Goal: Task Accomplishment & Management: Use online tool/utility

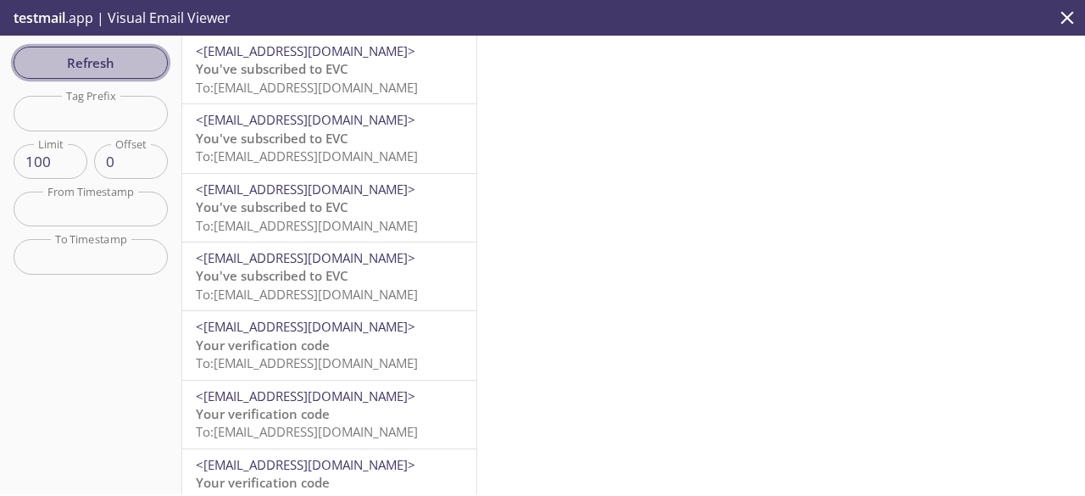
click at [102, 69] on span "Refresh" at bounding box center [90, 63] width 127 height 22
click at [120, 53] on span "Refresh" at bounding box center [90, 63] width 127 height 22
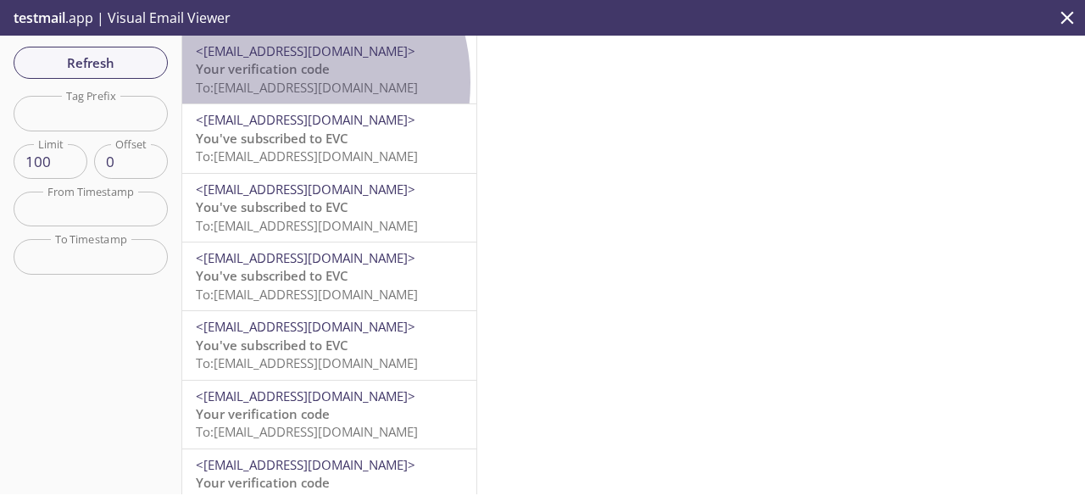
click at [268, 82] on span "To: thwebcss3.user216@inbox.testmail.app" at bounding box center [307, 87] width 222 height 17
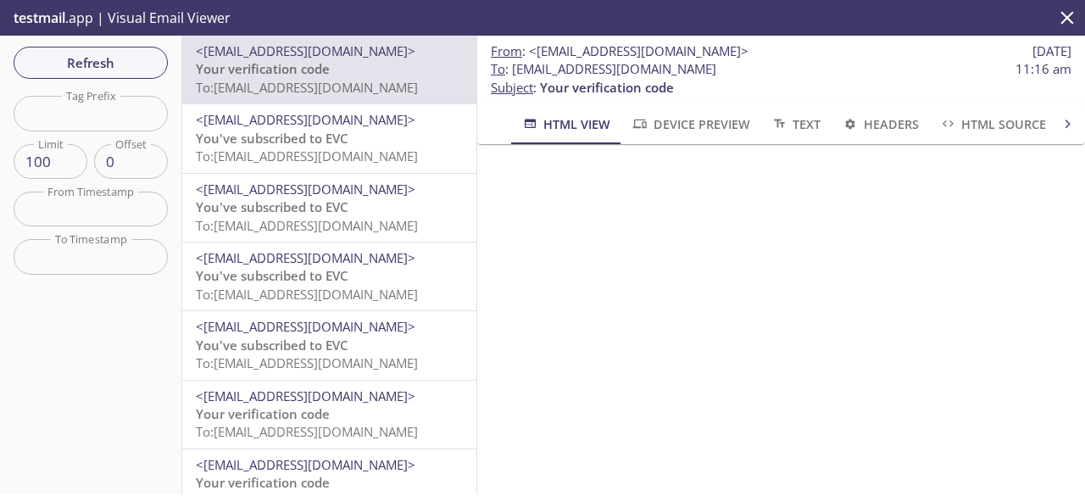
scroll to position [294, 0]
click at [516, 73] on span "To : thwebcss3.user216@inbox.testmail.app" at bounding box center [604, 69] width 226 height 18
click at [522, 71] on span "To : thwebcss3.user216@inbox.testmail.app" at bounding box center [604, 69] width 226 height 18
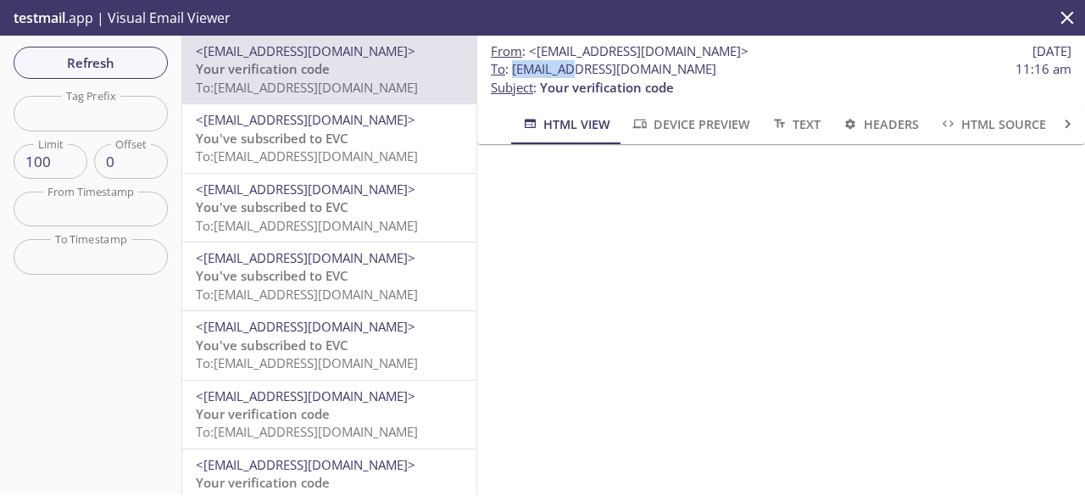
copy span "[EMAIL_ADDRESS][DOMAIN_NAME]"
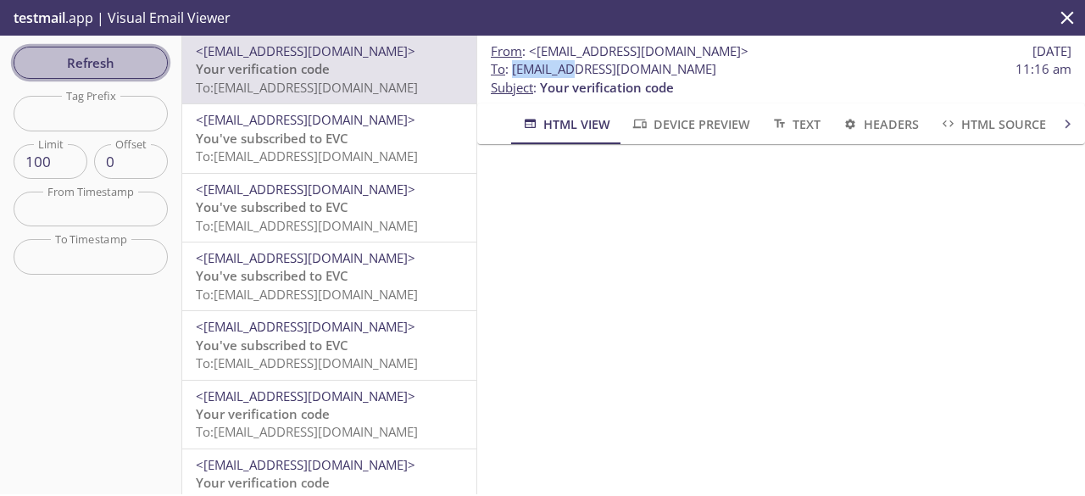
click at [93, 62] on span "Refresh" at bounding box center [90, 63] width 127 height 22
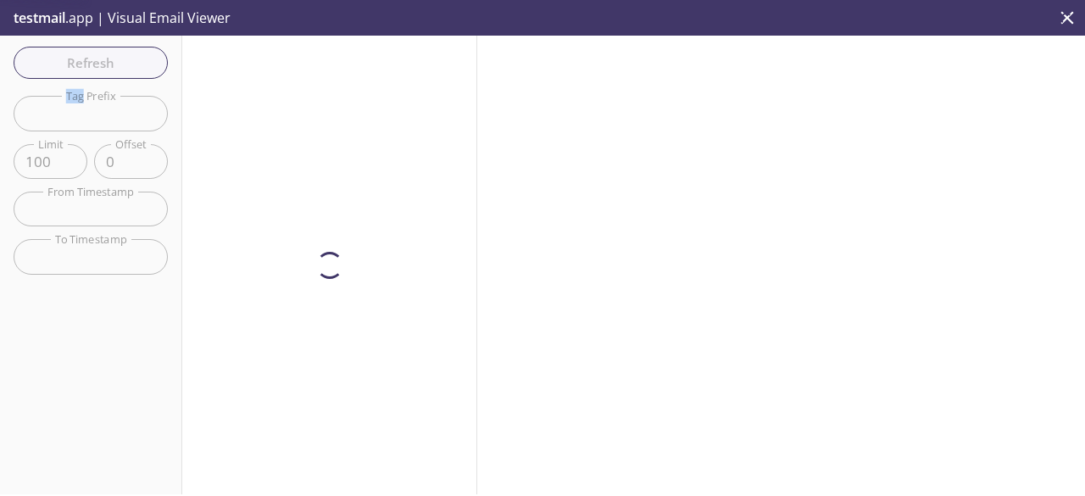
click at [93, 62] on div "Refresh Filters Tag Prefix Tag Prefix Limit 100 Limit Offset 0 Offset From Time…" at bounding box center [91, 265] width 182 height 459
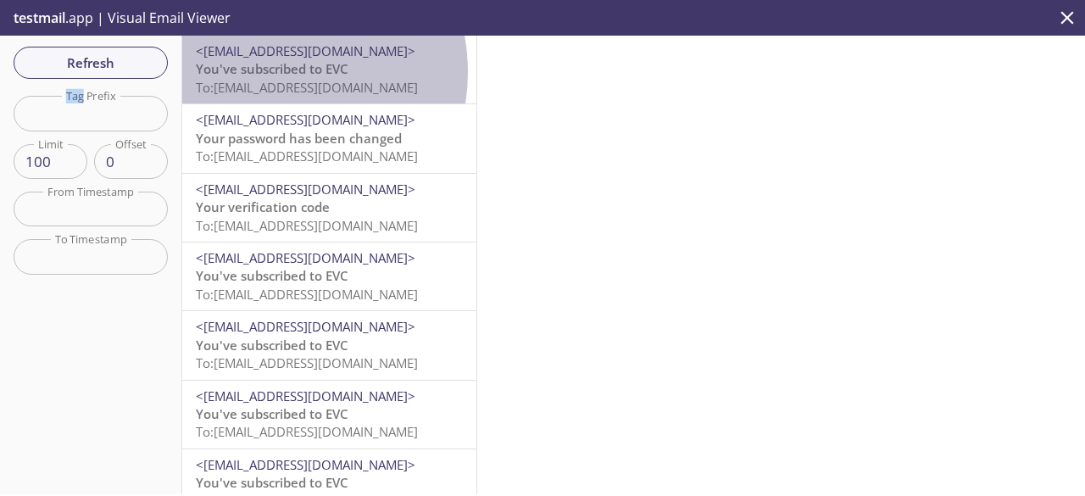
click at [268, 72] on span "You've subscribed to EVC" at bounding box center [272, 68] width 153 height 17
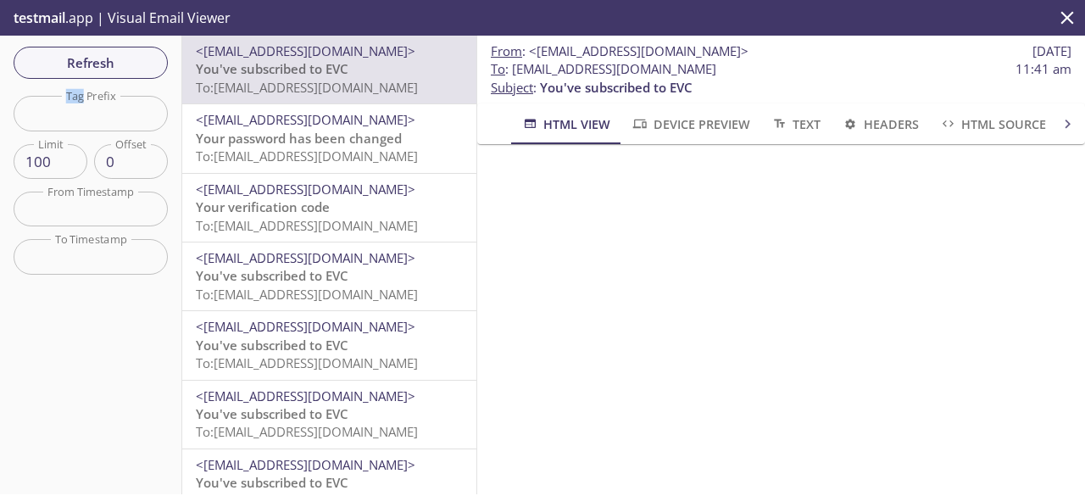
scroll to position [294, 0]
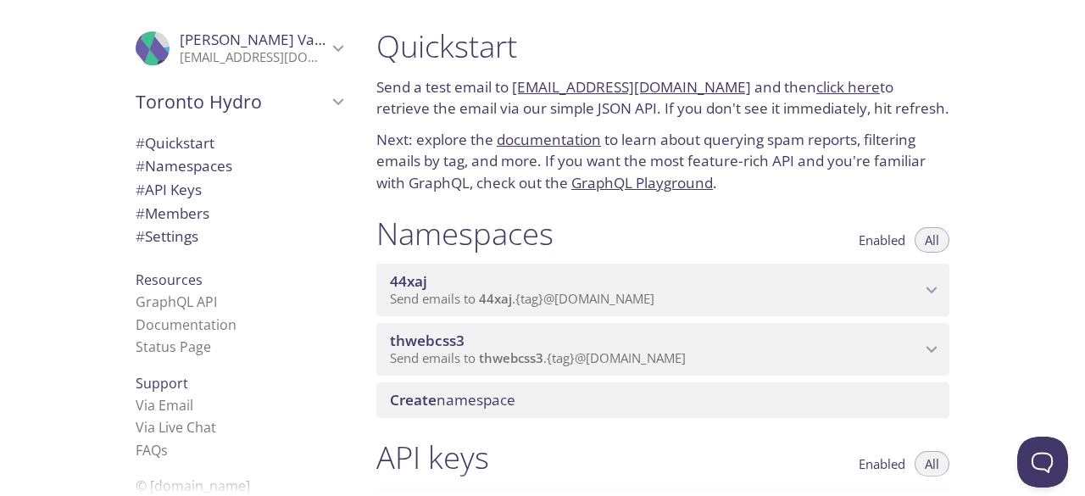
click at [760, 350] on p "Send emails to thwebcss3 . {tag} @[DOMAIN_NAME]" at bounding box center [655, 358] width 531 height 17
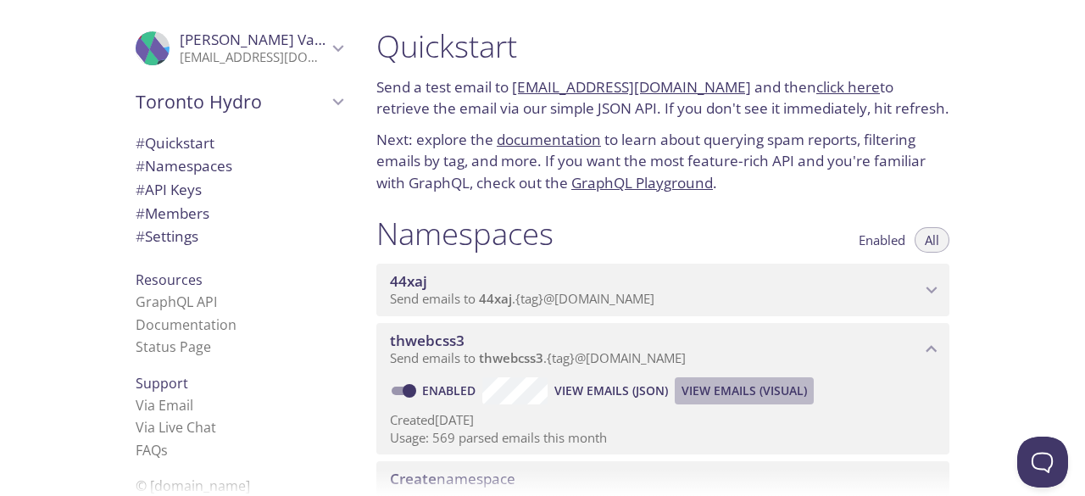
click at [746, 387] on span "View Emails (Visual)" at bounding box center [744, 391] width 125 height 20
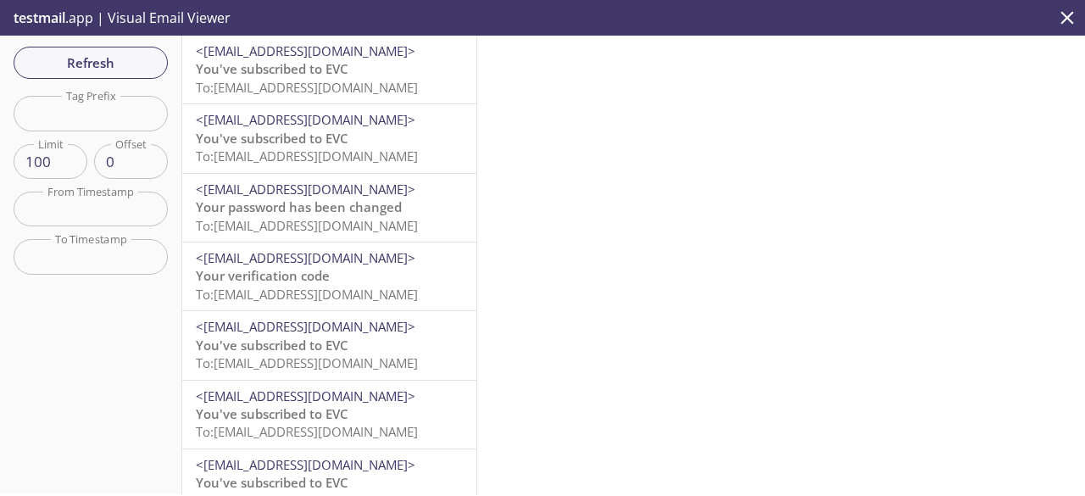
click at [365, 77] on p "You've subscribed to EVC To: [EMAIL_ADDRESS][DOMAIN_NAME]" at bounding box center [329, 78] width 267 height 36
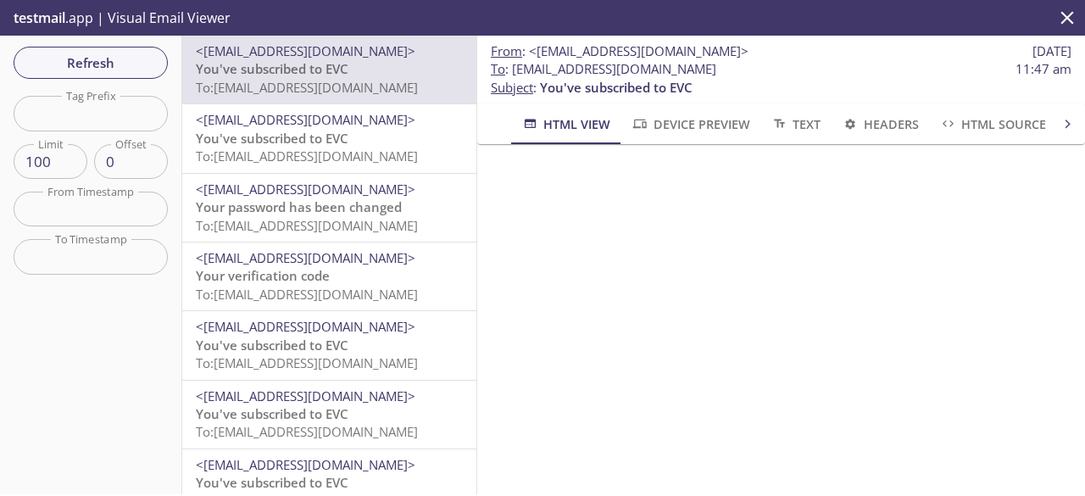
scroll to position [181, 0]
